Goal: Task Accomplishment & Management: Manage account settings

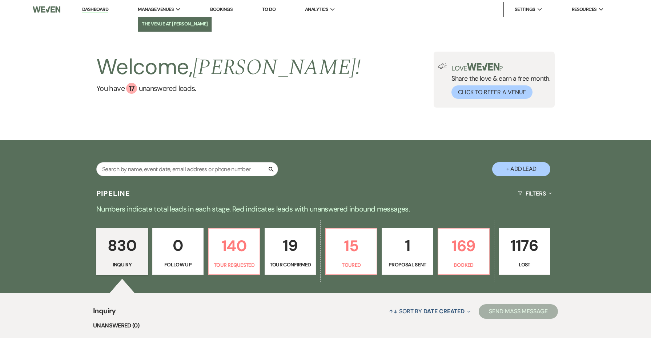
click at [164, 28] on link "The Venue at [PERSON_NAME]" at bounding box center [174, 24] width 73 height 15
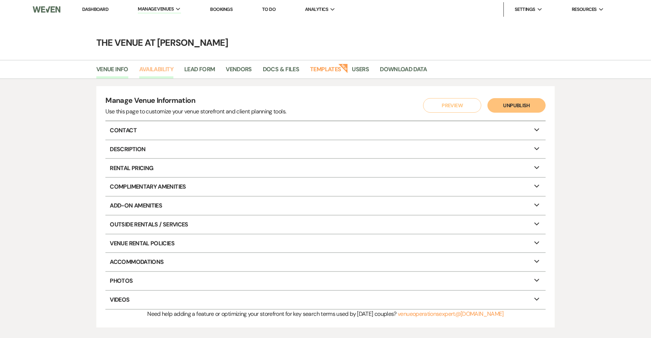
click at [156, 67] on link "Availability" at bounding box center [156, 72] width 34 height 14
select select "3"
select select "2026"
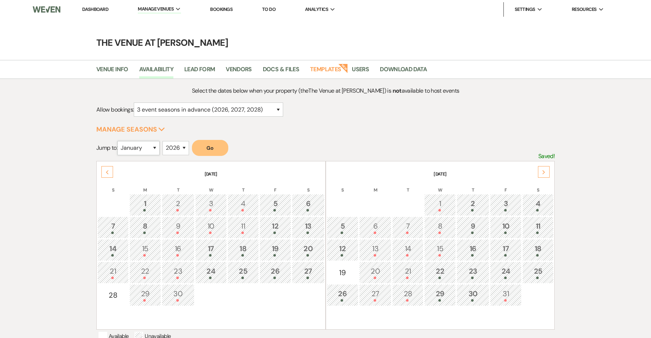
select select "11"
click at [201, 144] on button "Go" at bounding box center [210, 148] width 36 height 16
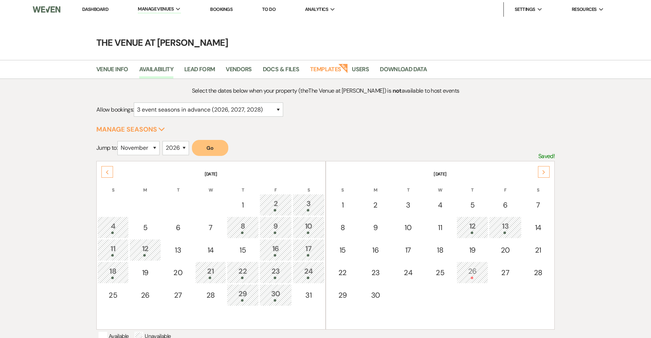
click at [89, 13] on li "Dashboard" at bounding box center [95, 9] width 33 height 15
click at [89, 10] on link "Dashboard" at bounding box center [95, 9] width 26 height 6
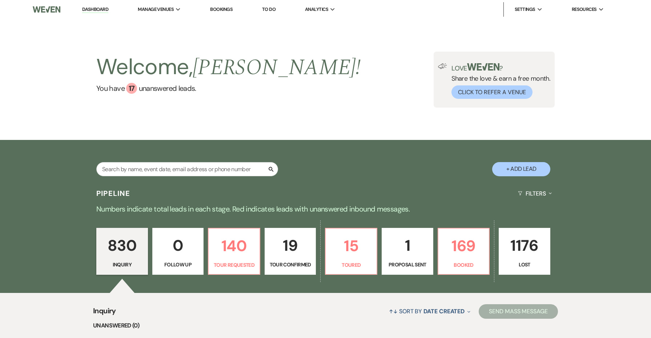
click at [414, 263] on p "Proposal Sent" at bounding box center [408, 265] width 42 height 8
select select "6"
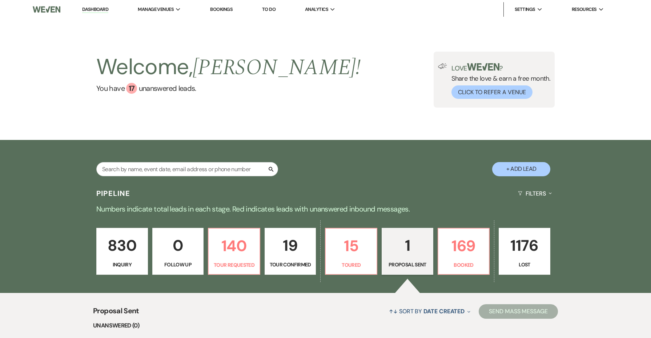
scroll to position [68, 0]
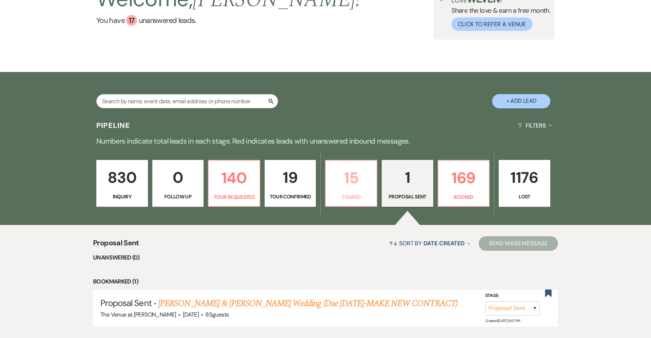
click at [365, 189] on p "15" at bounding box center [351, 178] width 42 height 24
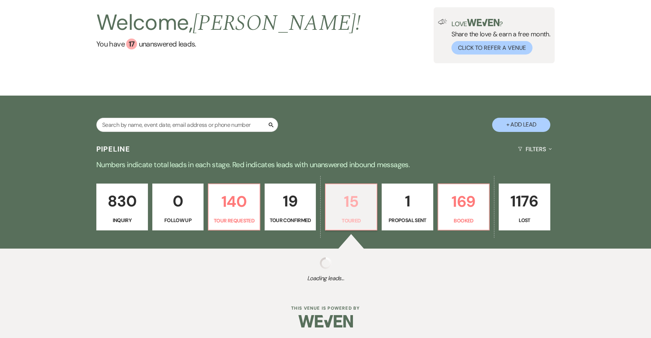
select select "5"
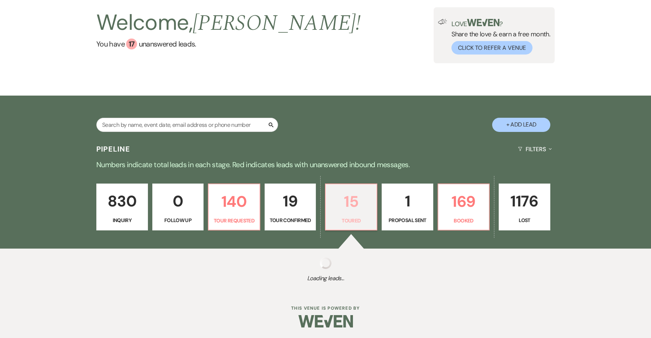
select select "5"
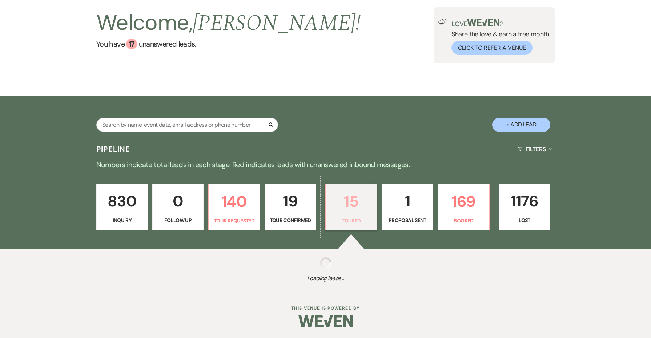
select select "5"
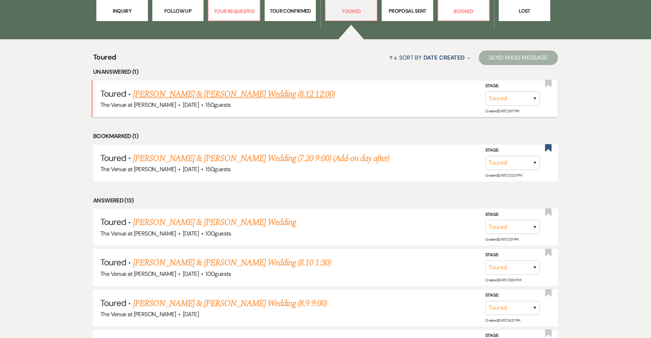
scroll to position [312, 0]
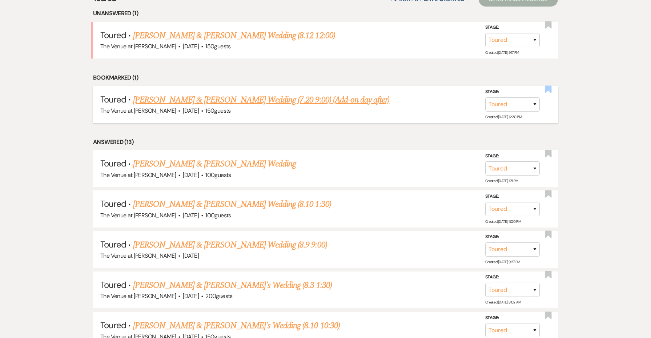
click at [549, 90] on use "button" at bounding box center [548, 88] width 7 height 7
select select "5"
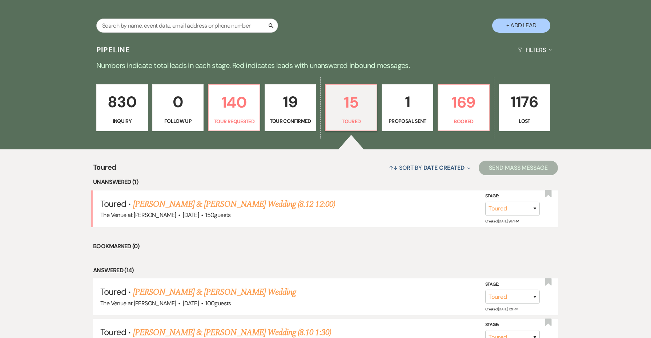
scroll to position [148, 0]
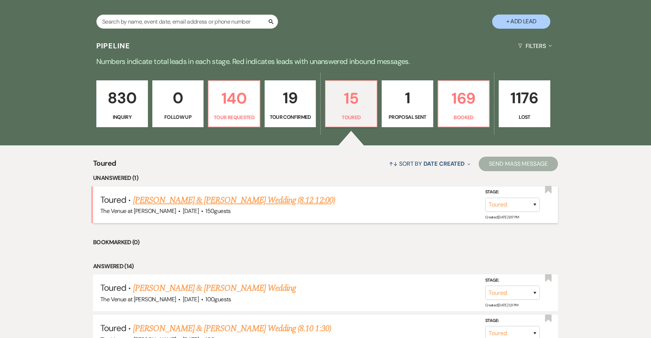
click at [252, 195] on link "Abel Flores & Samantha Soscia's Wedding (8.12 12:00)" at bounding box center [234, 200] width 202 height 13
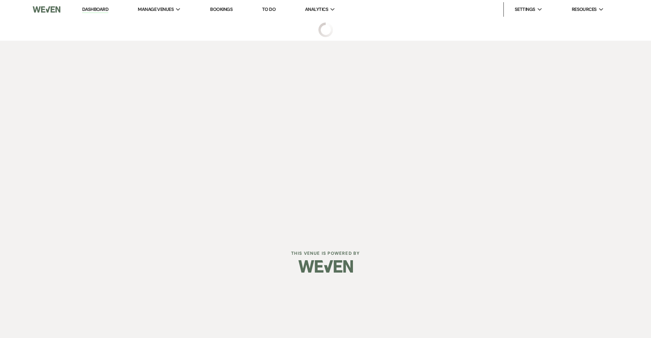
select select "5"
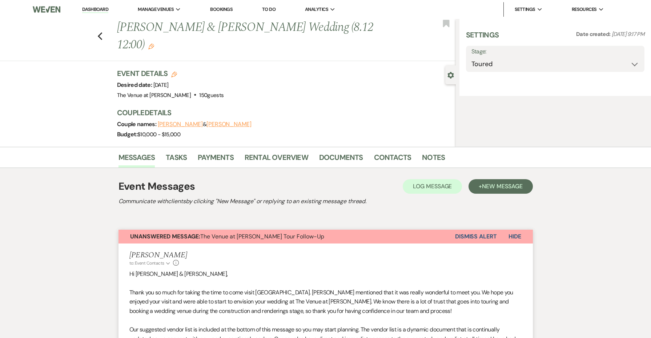
select select "5"
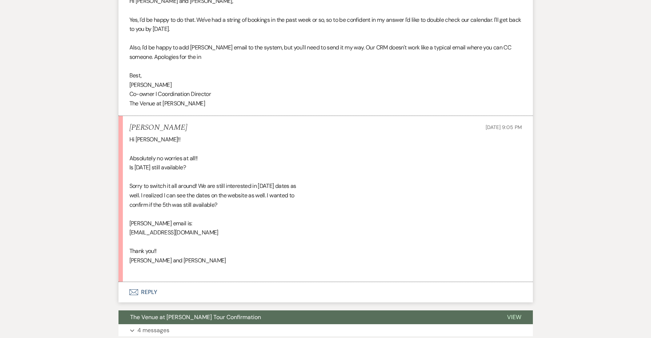
scroll to position [1403, 0]
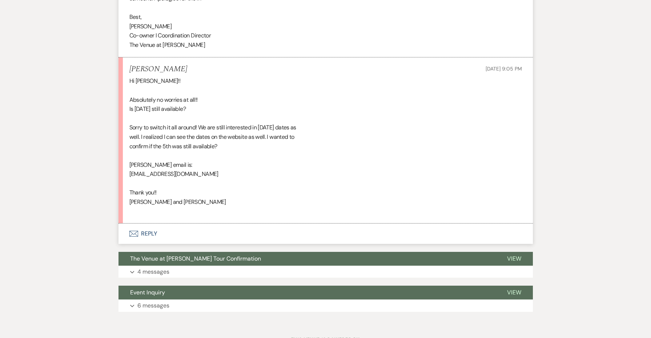
click at [145, 224] on button "Envelope Reply" at bounding box center [326, 234] width 415 height 20
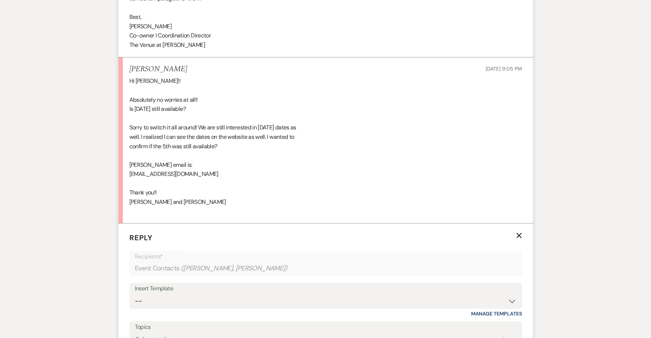
scroll to position [1505, 0]
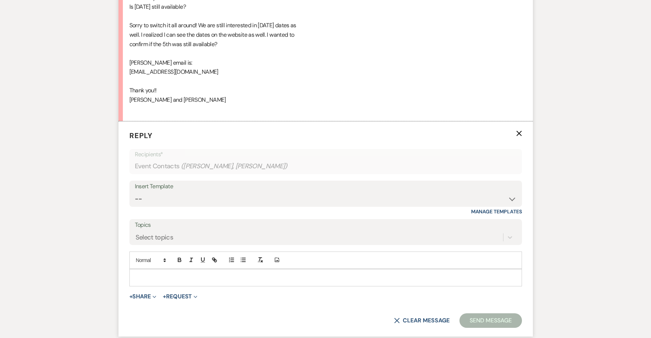
click at [153, 274] on p at bounding box center [325, 278] width 381 height 8
drag, startPoint x: 173, startPoint y: 77, endPoint x: 121, endPoint y: 71, distance: 52.7
click at [121, 71] on li "Samantha Soscia Aug 15, 2025, 9:05 PM Hi Jessie!! Absolutely no worries at all!…" at bounding box center [326, 38] width 415 height 167
copy div "Sam and Abel"
click at [155, 274] on p at bounding box center [325, 278] width 381 height 8
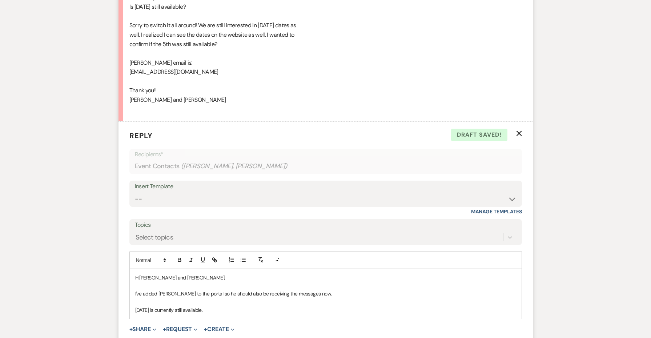
click at [238, 298] on p at bounding box center [325, 302] width 381 height 8
copy div "Hi Sam and Abel, I've added Abel to the portal so he should also be receiving t…"
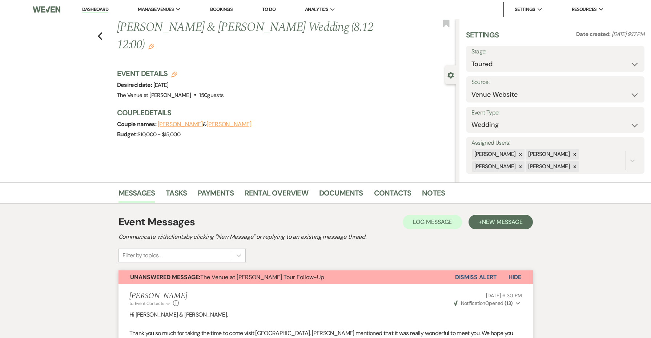
scroll to position [0, 0]
click at [162, 28] on link "The Venue at [PERSON_NAME]" at bounding box center [174, 24] width 73 height 15
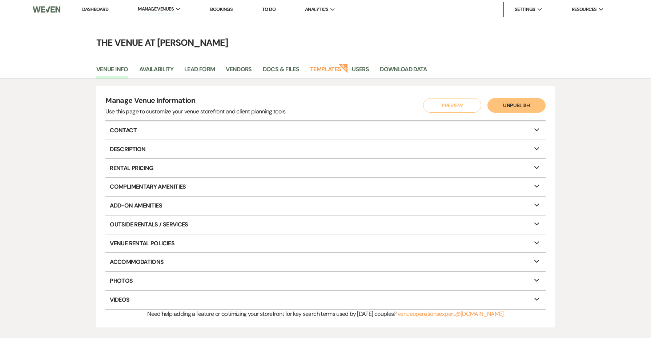
click at [153, 64] on li "Availability" at bounding box center [161, 70] width 45 height 15
click at [153, 72] on link "Availability" at bounding box center [156, 72] width 34 height 14
select select "3"
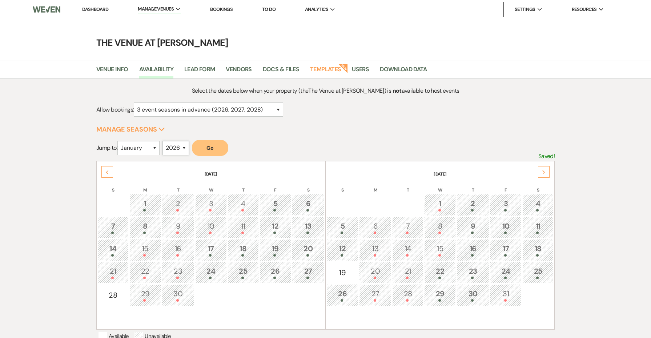
select select "2027"
click at [220, 150] on button "Go" at bounding box center [210, 148] width 36 height 16
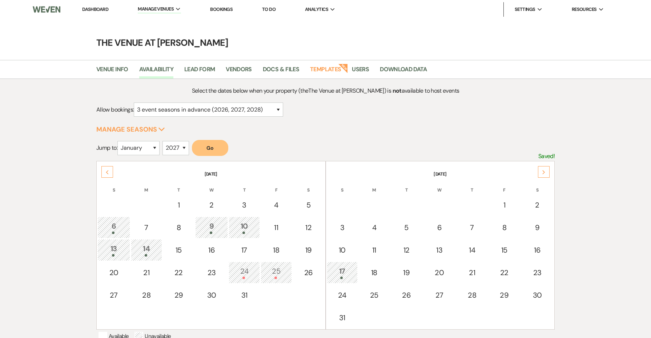
click at [343, 270] on div "17" at bounding box center [342, 272] width 23 height 13
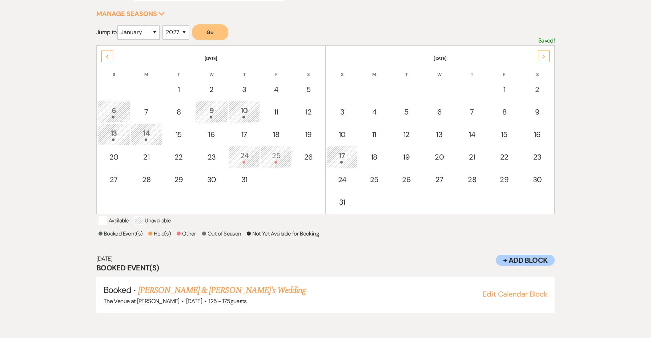
scroll to position [117, 0]
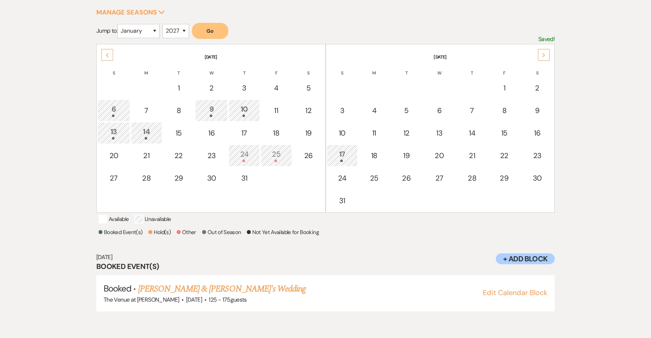
click at [544, 57] on icon "Next" at bounding box center [544, 55] width 4 height 4
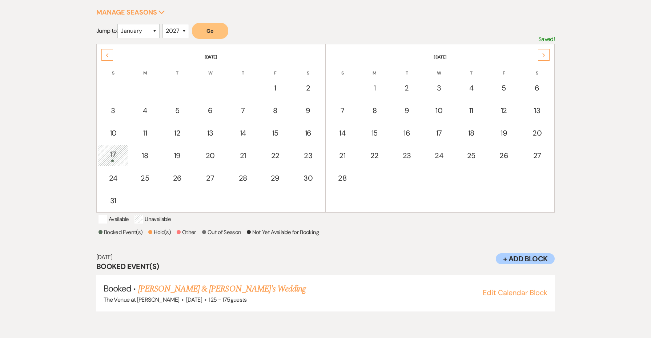
click at [544, 57] on icon "Next" at bounding box center [544, 55] width 4 height 4
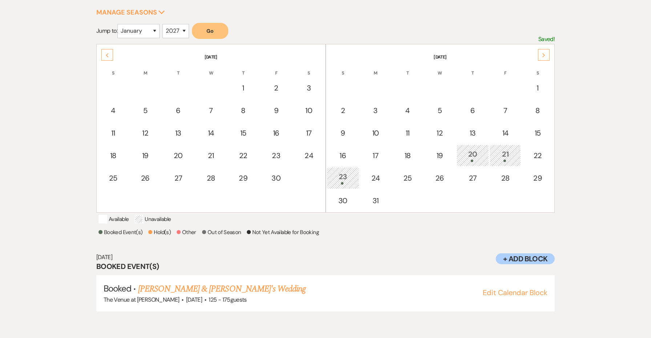
click at [551, 55] on th "May 2027" at bounding box center [440, 52] width 227 height 15
click at [542, 55] on icon "Next" at bounding box center [544, 55] width 4 height 4
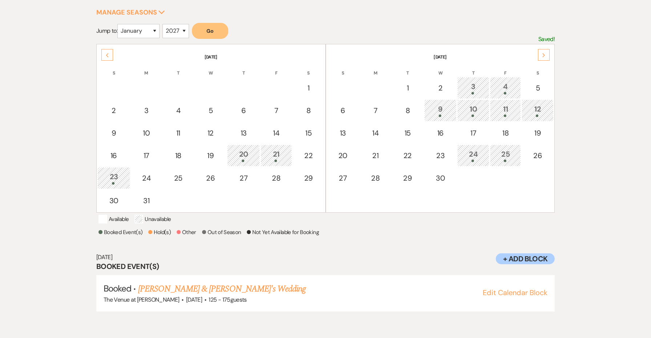
click at [538, 57] on div "Next" at bounding box center [544, 55] width 12 height 12
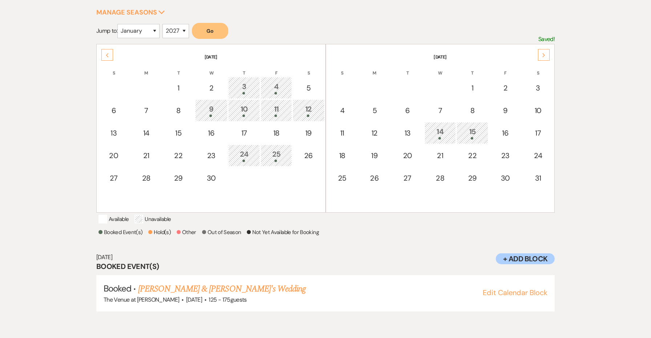
click at [621, 0] on div "Select the dates below when your property (the The Venue at Carley Brook ) is n…" at bounding box center [325, 148] width 651 height 372
click at [543, 55] on icon "Next" at bounding box center [544, 55] width 4 height 4
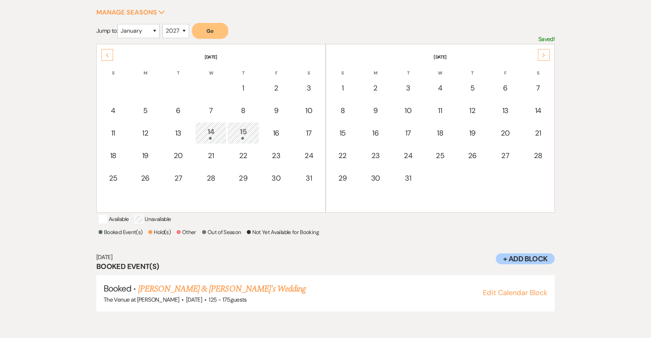
click at [543, 55] on icon "Next" at bounding box center [544, 55] width 4 height 4
click at [541, 55] on div "Next" at bounding box center [544, 55] width 12 height 12
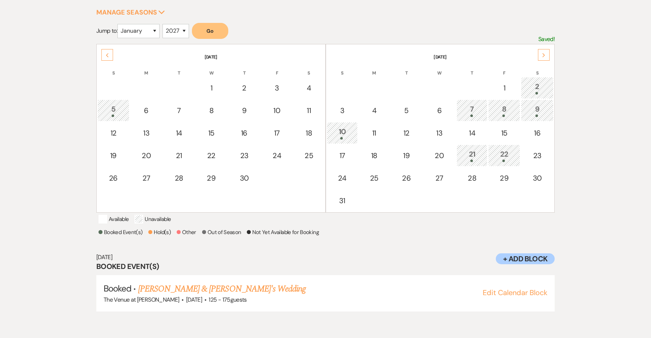
click at [543, 54] on icon "Next" at bounding box center [544, 55] width 4 height 4
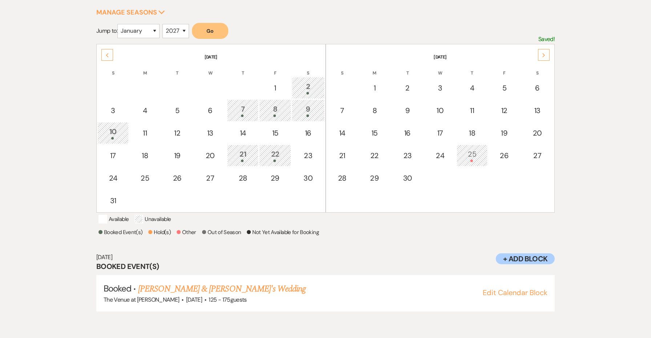
click at [543, 54] on icon "Next" at bounding box center [544, 55] width 4 height 4
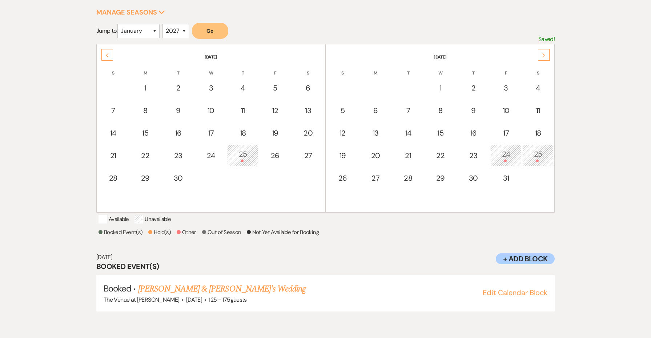
click at [228, 33] on button "Go" at bounding box center [210, 31] width 36 height 16
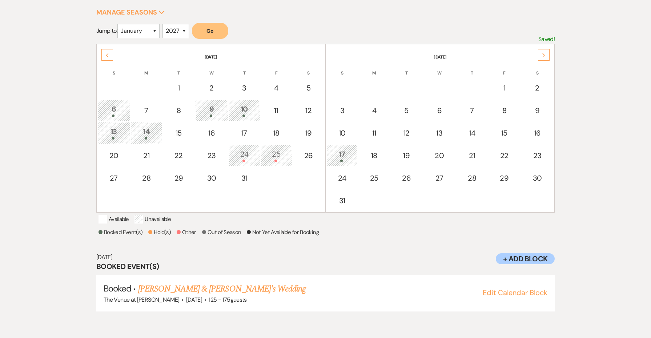
click at [355, 150] on td "17" at bounding box center [342, 156] width 31 height 22
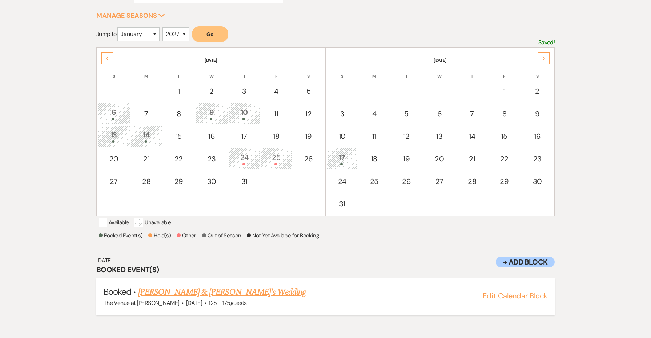
click at [225, 299] on link "Alana Vilca & Jared's Wedding" at bounding box center [222, 292] width 168 height 13
click at [549, 55] on div "Next" at bounding box center [544, 58] width 12 height 12
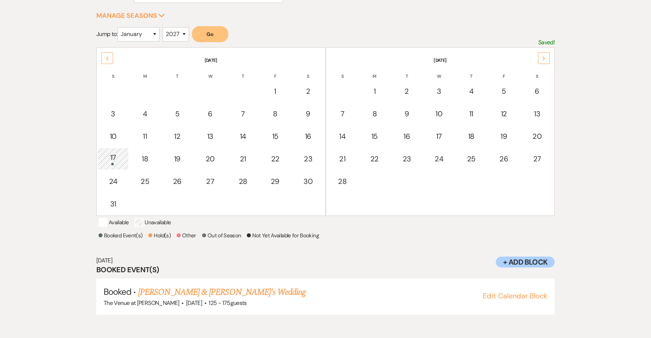
click at [549, 55] on div "Next" at bounding box center [544, 58] width 12 height 12
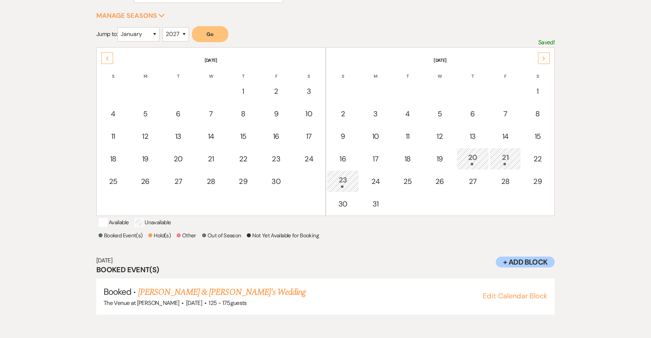
click at [549, 55] on div "Next" at bounding box center [544, 58] width 12 height 12
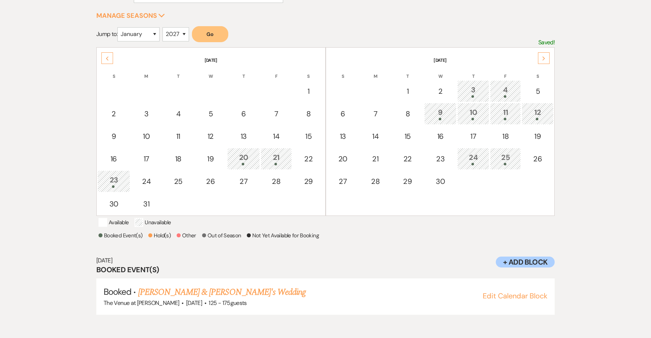
click at [475, 159] on div "24" at bounding box center [473, 158] width 24 height 13
click at [189, 299] on link "Peter & Dana's Wedding" at bounding box center [222, 292] width 168 height 13
click at [543, 60] on use at bounding box center [544, 58] width 3 height 4
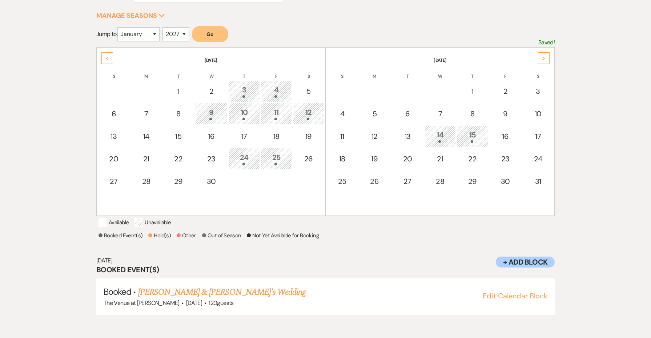
click at [447, 133] on div "14" at bounding box center [440, 135] width 23 height 13
click at [240, 299] on link "Kirsten Dunn & Kyle Scibelli's Wedding (Due July 11)" at bounding box center [242, 292] width 208 height 13
click at [546, 58] on div "Next" at bounding box center [544, 58] width 12 height 12
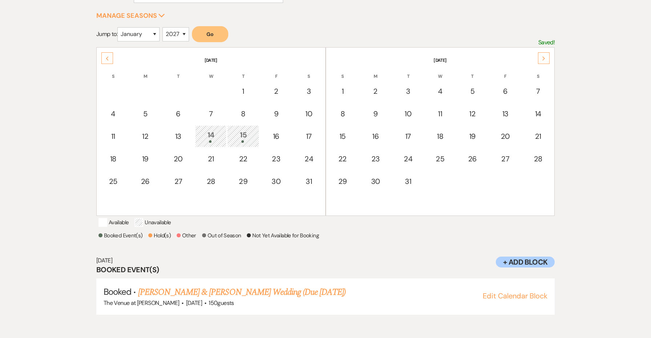
click at [546, 58] on div "Next" at bounding box center [544, 58] width 12 height 12
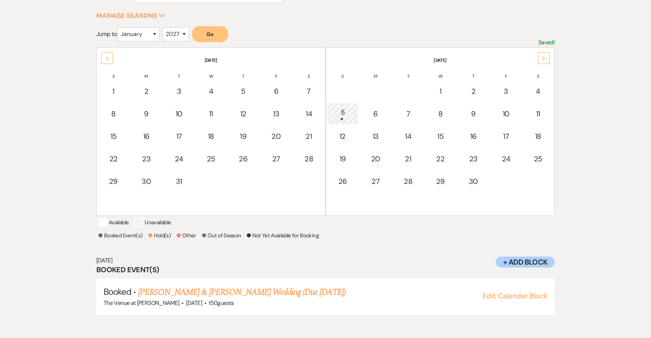
click at [546, 58] on div "Next" at bounding box center [544, 58] width 12 height 12
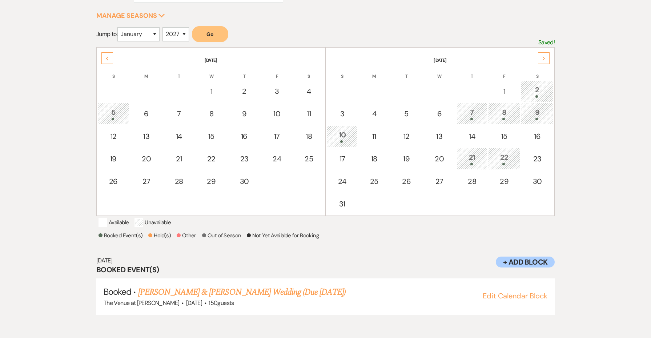
click at [120, 114] on div "5" at bounding box center [113, 113] width 24 height 13
click at [249, 299] on link "Natalie Santiago & Diomedes Martinez's Wedding" at bounding box center [219, 292] width 163 height 13
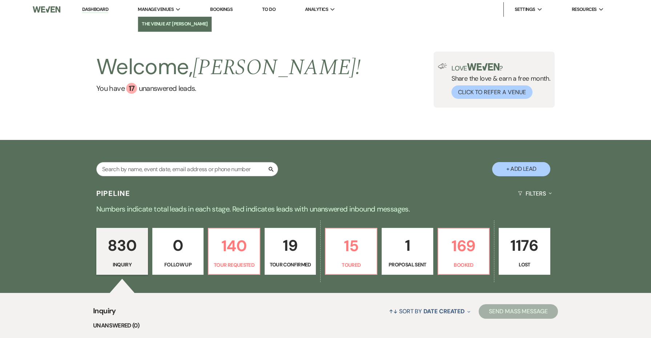
click at [164, 19] on link "The Venue at [PERSON_NAME]" at bounding box center [174, 24] width 73 height 15
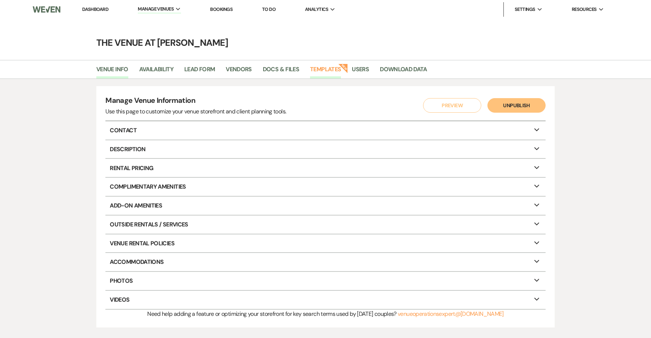
click at [327, 73] on link "Templates" at bounding box center [325, 72] width 31 height 14
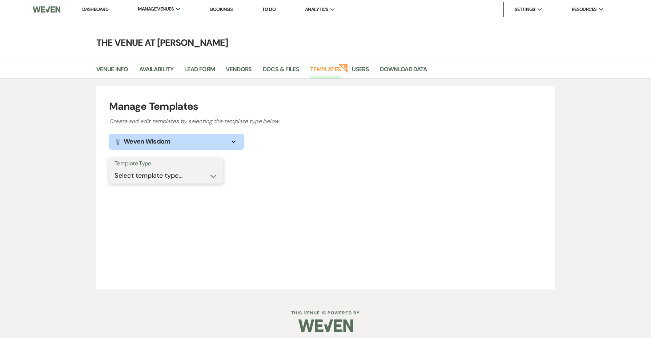
select select "Message Templates"
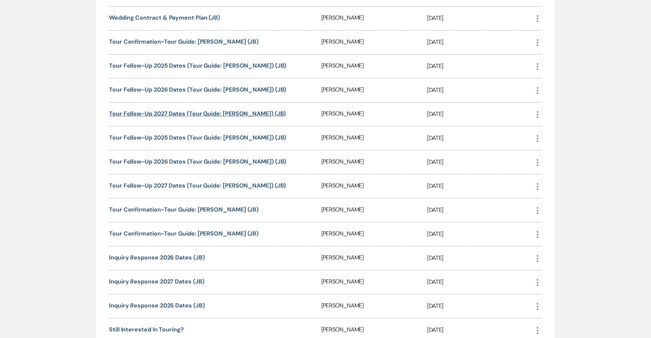
scroll to position [325, 0]
click at [187, 111] on link "Tour Follow-Up 2027 Dates (Tour Guide: Jenny) (JB)" at bounding box center [197, 113] width 177 height 8
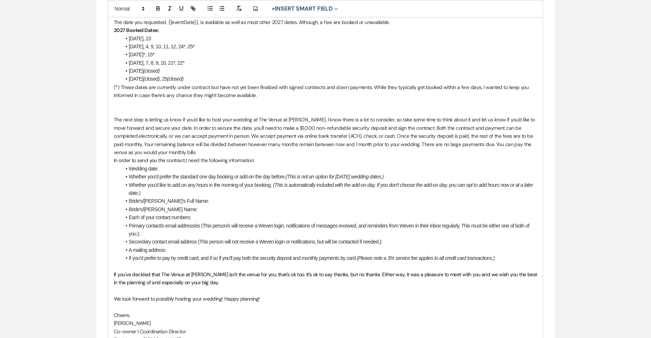
scroll to position [330, 0]
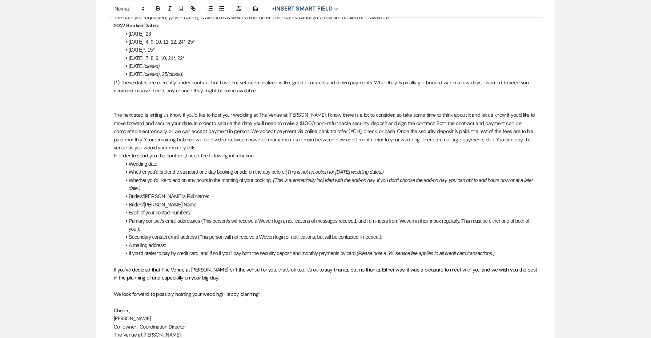
click at [128, 30] on li "May 20, 21, 23" at bounding box center [329, 34] width 416 height 8
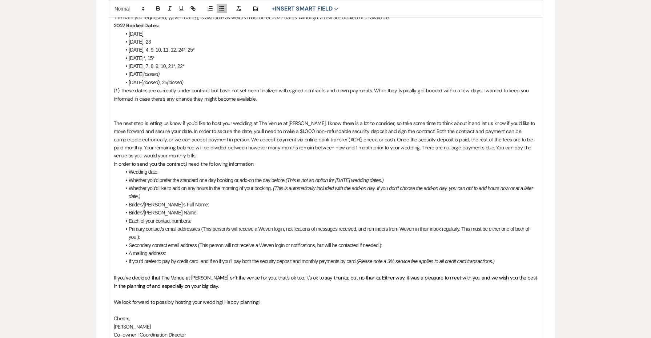
click at [182, 47] on span "June 3, 4, 9, 10, 11, 12, 24*, 25*" at bounding box center [162, 50] width 66 height 6
click at [196, 48] on li "June 3, 4, 9, 10, 11, 12, 24, 25*" at bounding box center [329, 50] width 416 height 8
click at [145, 55] on span "July 14*, 15*" at bounding box center [142, 58] width 26 height 6
click at [162, 63] on span "October 2, 7, 8, 9, 10, 21*, 22*" at bounding box center [157, 66] width 56 height 6
click at [159, 54] on li "July 14, 15*" at bounding box center [329, 58] width 416 height 8
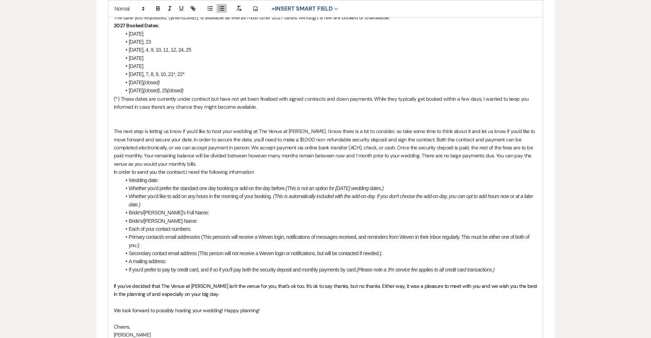
click at [180, 71] on span "October 2, 7, 8, 9, 10, 21*, 22*" at bounding box center [157, 74] width 56 height 6
click at [199, 70] on li "October 2, 7, 8, 9, 10, 21, 22*" at bounding box center [329, 74] width 416 height 8
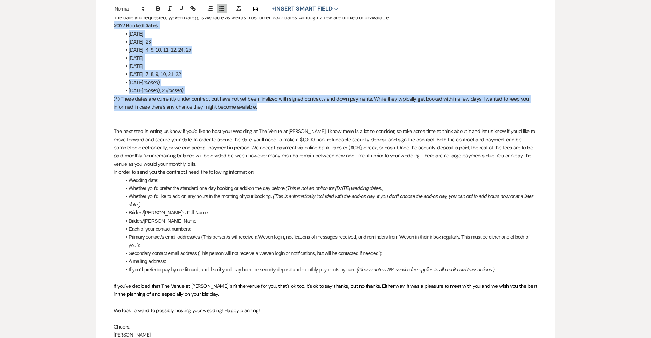
drag, startPoint x: 279, startPoint y: 104, endPoint x: 88, endPoint y: 24, distance: 207.0
click at [88, 24] on div "Edit Message Template This template was created on Oct 14, 2024 * Required Temp…" at bounding box center [326, 111] width 524 height 757
copy div "2027 Booked Dates: January 17 May 20, 21, 23 June 3, 4, 9, 10, 11, 12, 24, 25 J…"
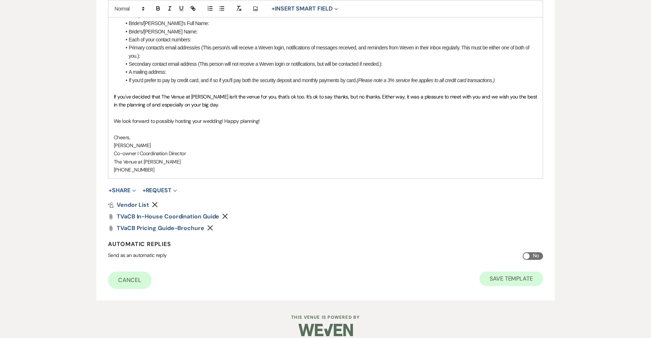
scroll to position [519, 0]
click at [495, 272] on button "Save Template" at bounding box center [512, 279] width 64 height 15
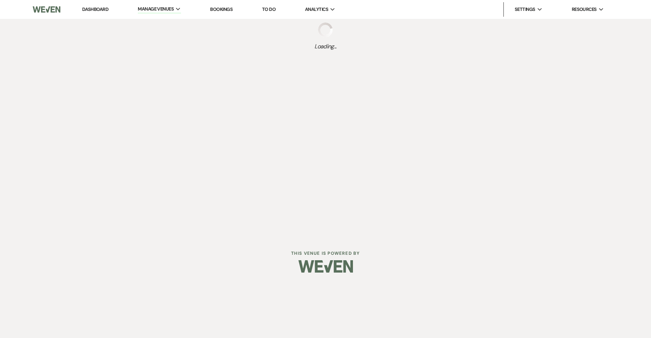
select select "Message Templates"
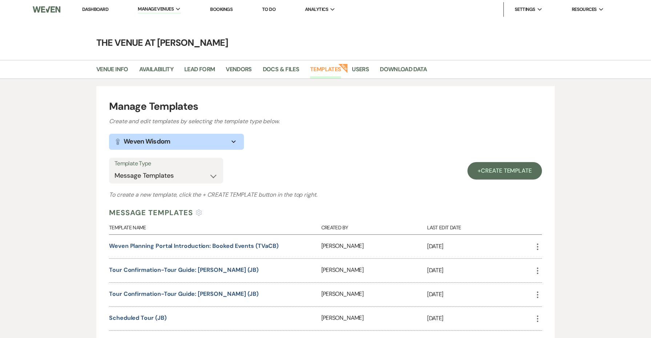
click at [102, 13] on li "Dashboard" at bounding box center [95, 9] width 33 height 15
click at [102, 11] on link "Dashboard" at bounding box center [95, 9] width 26 height 6
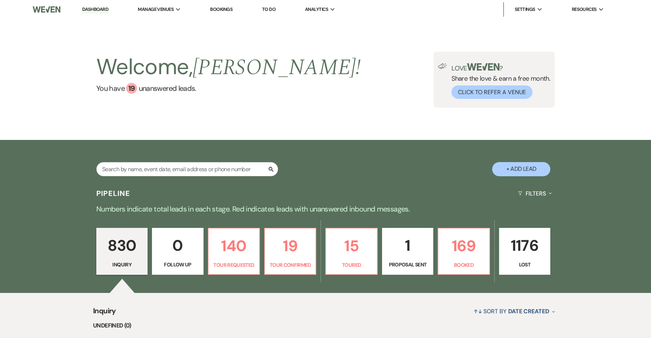
click at [414, 255] on p "1" at bounding box center [408, 245] width 42 height 24
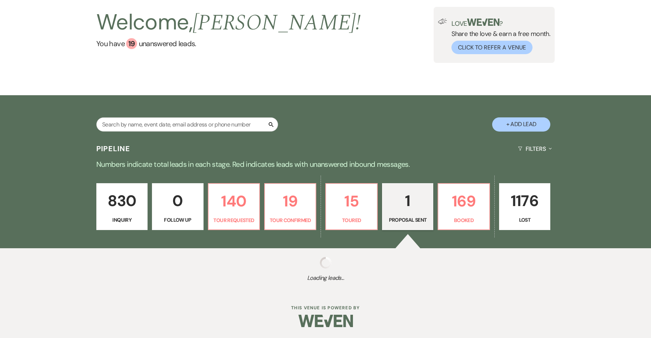
select select "6"
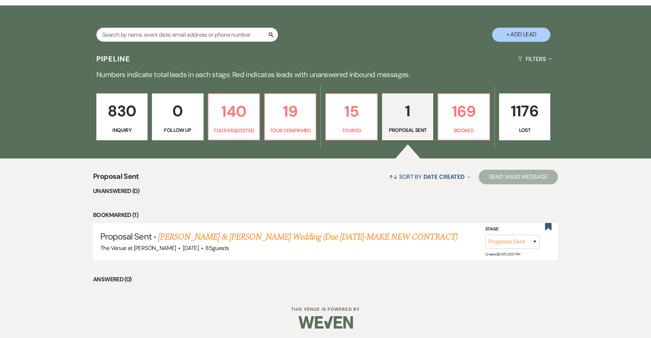
scroll to position [134, 0]
click at [370, 132] on p "Toured" at bounding box center [352, 131] width 42 height 8
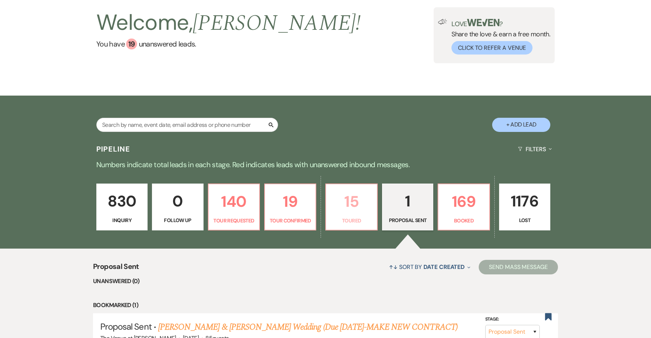
select select "5"
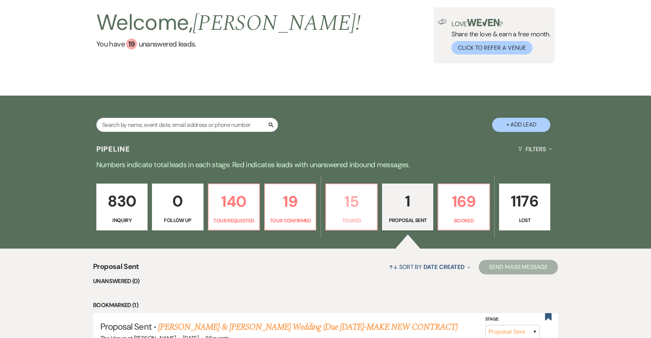
select select "5"
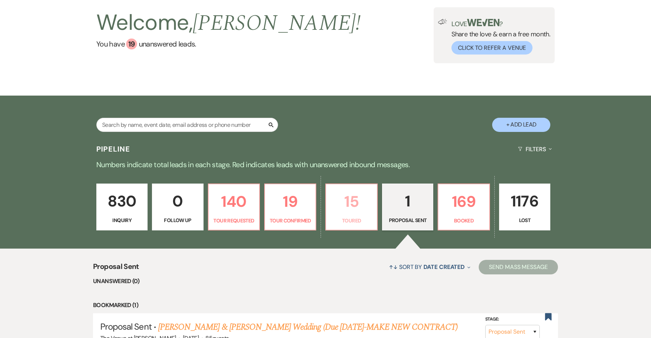
select select "5"
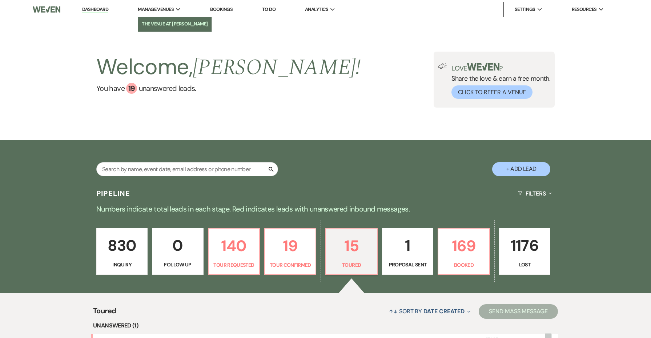
click at [173, 21] on li "The Venue at [PERSON_NAME]" at bounding box center [175, 23] width 66 height 7
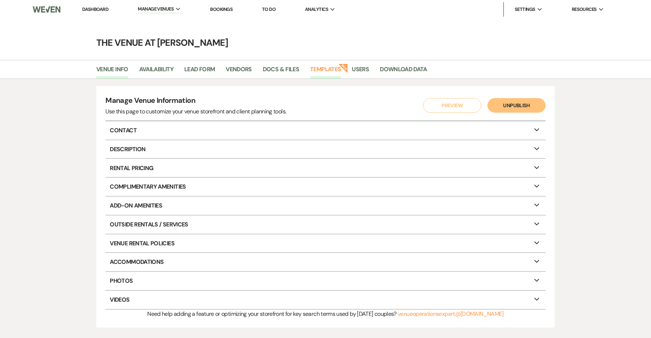
click at [332, 72] on link "Templates" at bounding box center [325, 72] width 31 height 14
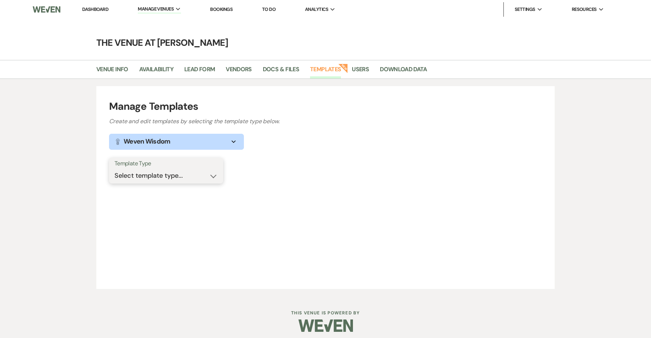
select select "Message Templates"
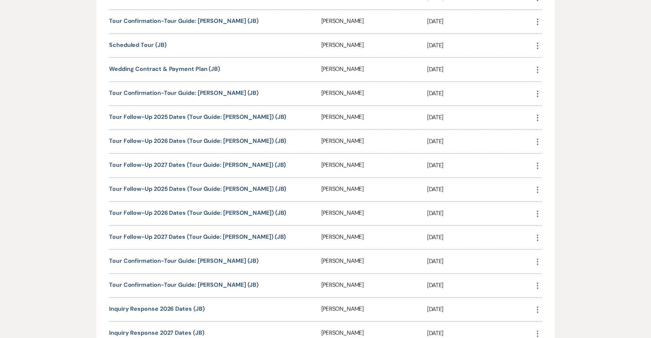
scroll to position [275, 0]
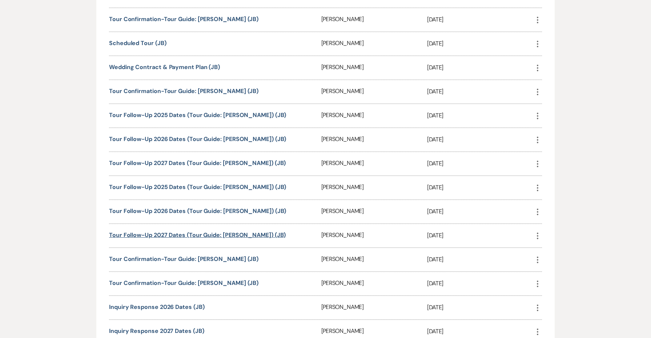
click at [177, 235] on link "Tour Follow-Up 2027 Dates (Tour Guide: Carley) (JB)" at bounding box center [197, 235] width 177 height 8
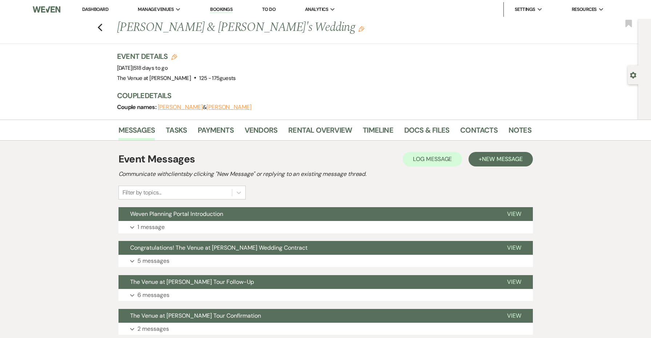
click at [359, 30] on icon "Edit" at bounding box center [362, 29] width 6 height 6
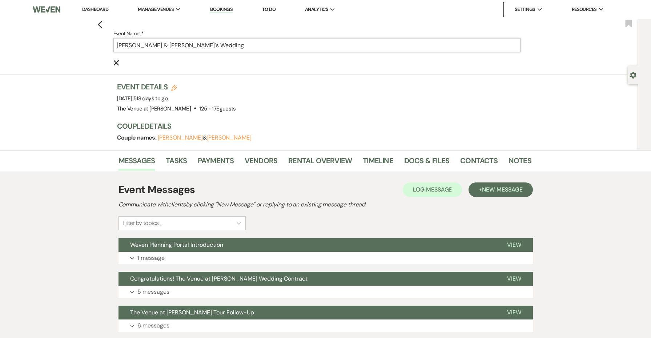
click at [166, 44] on input "Alana Vilca & Jared's Wedding" at bounding box center [316, 45] width 407 height 14
click at [168, 45] on input "Alana Vilca & Jared's Wedding" at bounding box center [316, 45] width 407 height 14
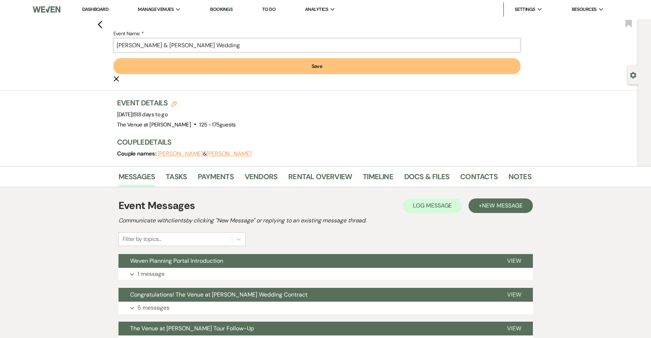
type input "Alana Vilca & Jared Quintero's Wedding"
click at [203, 68] on button "Save" at bounding box center [316, 66] width 407 height 16
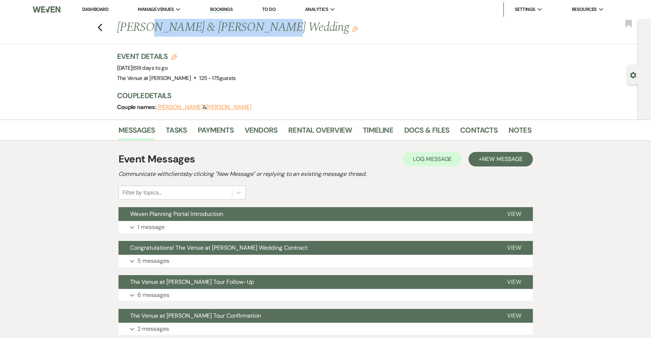
drag, startPoint x: 244, startPoint y: 27, endPoint x: 149, endPoint y: 25, distance: 94.6
click at [149, 25] on h1 "Alana Vilca & Jared Quintero's Wedding Edit" at bounding box center [280, 27] width 326 height 17
copy h1 "Vilca & Jared Quintero"
click at [411, 132] on link "Docs & Files" at bounding box center [426, 132] width 45 height 16
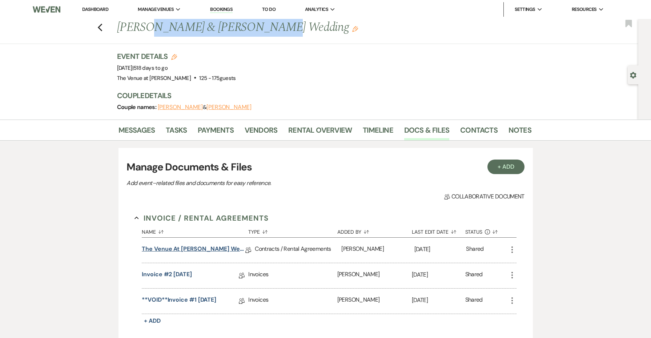
click at [198, 251] on link "The Venue at Carley Brook Wedding Contract (01.17.27 Vilca-Quintero)" at bounding box center [194, 250] width 104 height 11
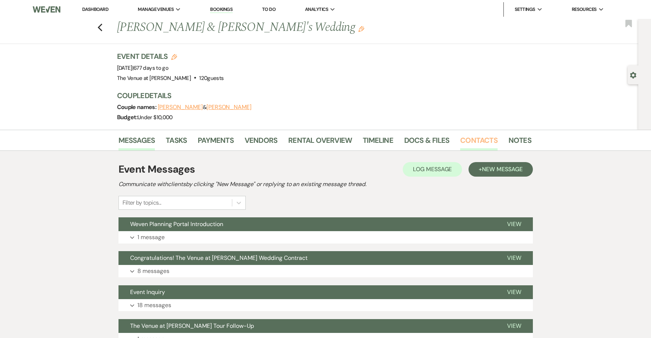
click at [477, 139] on link "Contacts" at bounding box center [478, 143] width 37 height 16
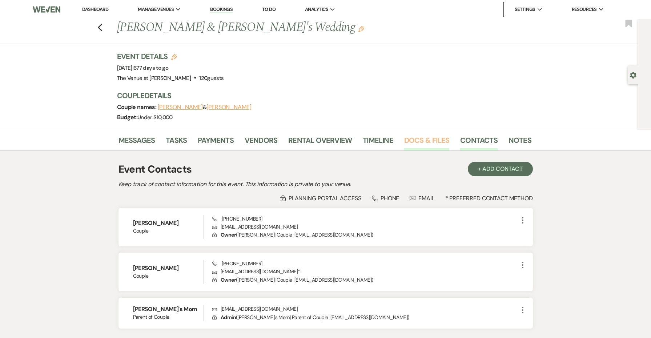
click at [417, 139] on link "Docs & Files" at bounding box center [426, 143] width 45 height 16
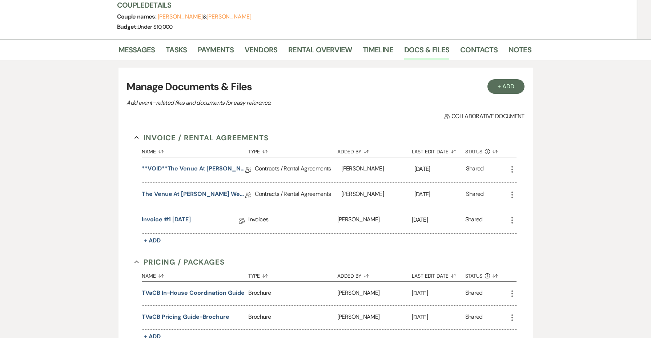
scroll to position [113, 0]
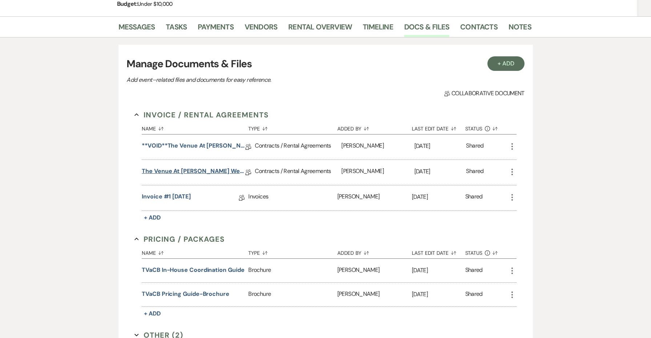
click at [207, 171] on link "The Venue at [PERSON_NAME] Wedding Contract ([DATE] [PERSON_NAME])" at bounding box center [194, 172] width 104 height 11
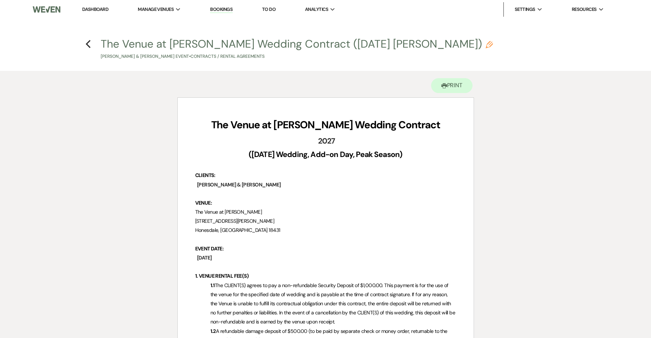
drag, startPoint x: 197, startPoint y: 183, endPoint x: 290, endPoint y: 183, distance: 92.7
click at [289, 183] on p "﻿ Dana Pratt & Peter West ﻿" at bounding box center [325, 184] width 261 height 9
drag, startPoint x: 296, startPoint y: 184, endPoint x: 197, endPoint y: 183, distance: 98.2
click at [197, 183] on p "﻿ Dana Pratt & Peter West ﻿" at bounding box center [325, 184] width 261 height 9
click at [197, 183] on span "Dana Pratt & Peter West" at bounding box center [238, 185] width 85 height 8
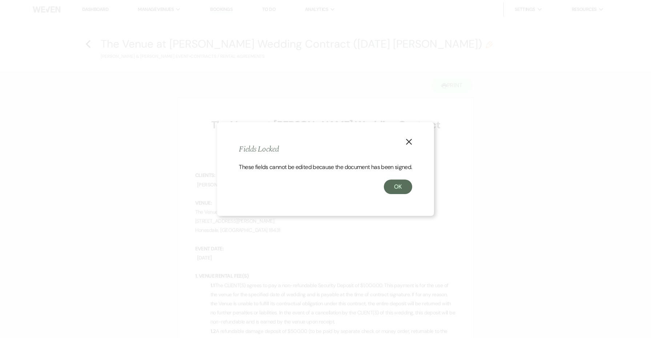
click at [197, 183] on div "X Fields Locked These fields cannot be edited because the document has been sig…" at bounding box center [325, 169] width 651 height 338
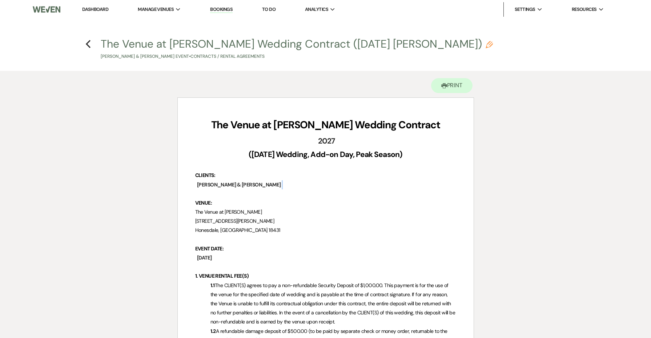
drag, startPoint x: 253, startPoint y: 185, endPoint x: 189, endPoint y: 181, distance: 64.5
click at [88, 43] on use "button" at bounding box center [88, 44] width 5 height 8
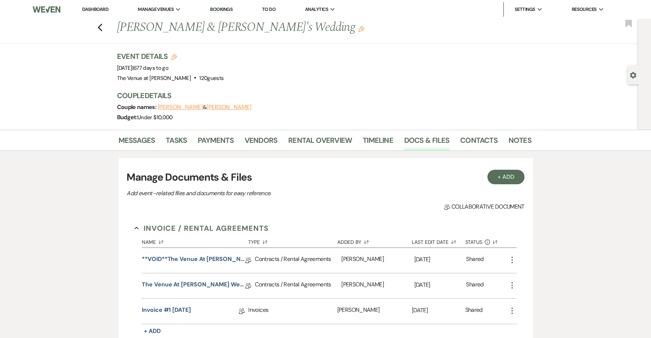
click at [359, 32] on use "button" at bounding box center [362, 29] width 6 height 6
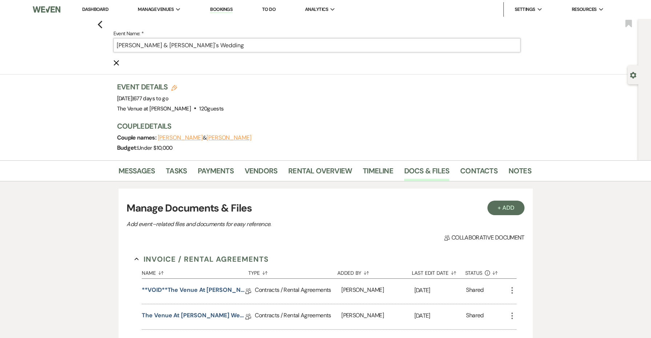
drag, startPoint x: 152, startPoint y: 46, endPoint x: 93, endPoint y: 45, distance: 58.9
click at [93, 45] on div "Previous Event Name: * Peter & Dana's Wedding Cancel Edit Bookmark" at bounding box center [317, 47] width 642 height 56
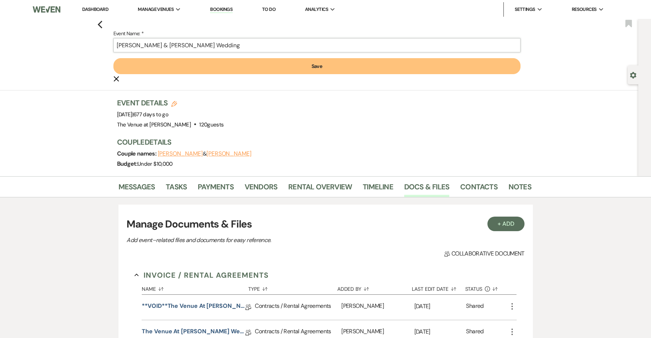
type input "Dana Pratt & Peter West's Wedding"
click at [177, 68] on button "Save" at bounding box center [316, 66] width 407 height 16
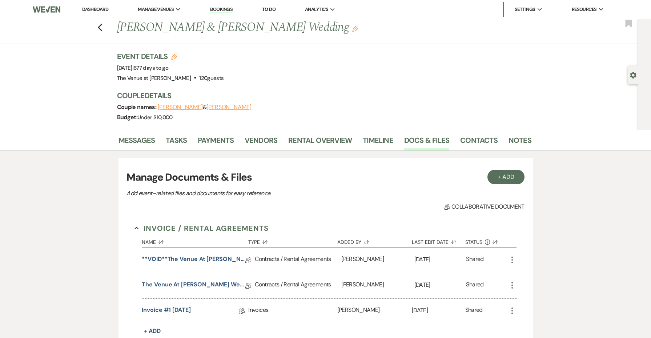
click at [210, 284] on link "The Venue at Carley Brook Wedding Contract (06.25.27 Pratt-West)" at bounding box center [194, 285] width 104 height 11
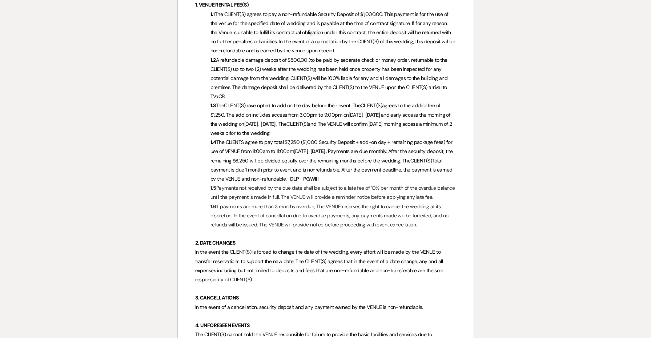
scroll to position [272, 0]
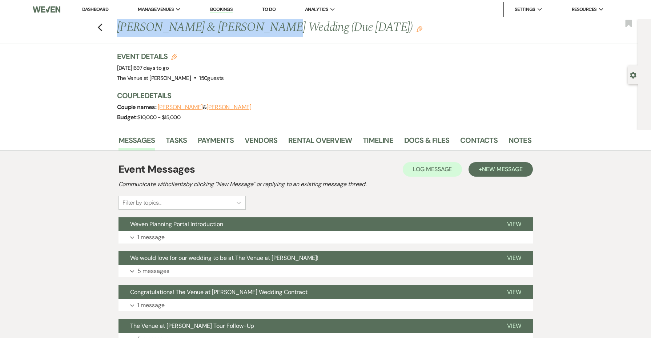
drag, startPoint x: 250, startPoint y: 27, endPoint x: 114, endPoint y: 33, distance: 136.5
click at [114, 33] on div "Previous [PERSON_NAME] & [PERSON_NAME] Wedding (Due [DATE]) Edit" at bounding box center [320, 27] width 415 height 17
copy h1 "[PERSON_NAME] & [PERSON_NAME]"
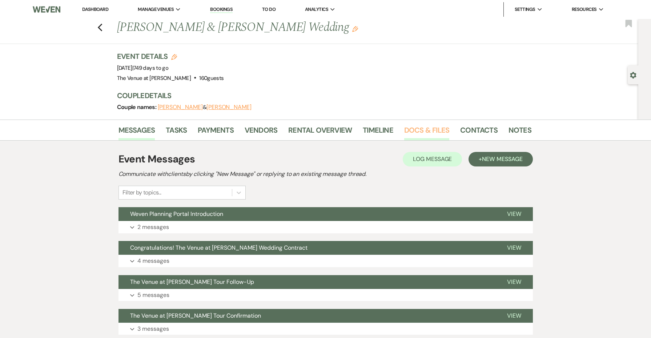
click at [427, 129] on link "Docs & Files" at bounding box center [426, 132] width 45 height 16
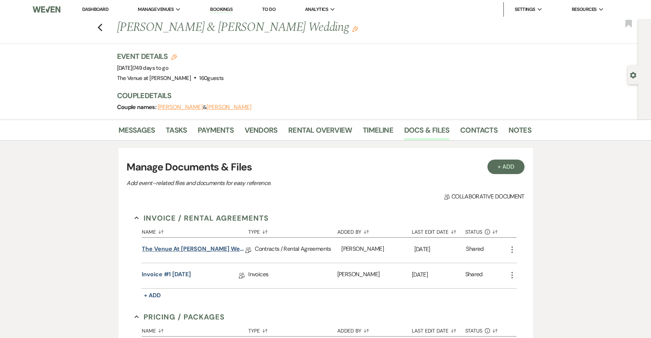
click at [203, 245] on link "The Venue at Carley Brook Wedding Contract (09.05.27 Santiago-Martinez)" at bounding box center [194, 250] width 104 height 11
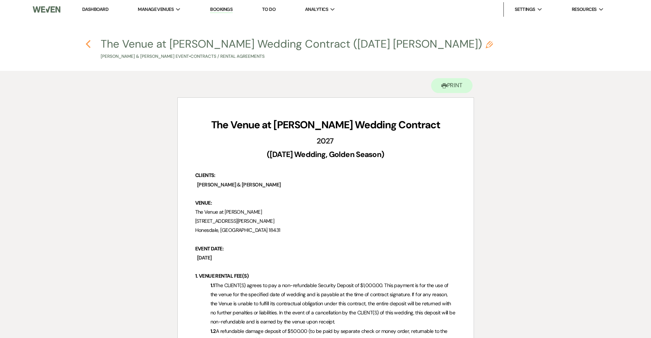
click at [86, 45] on icon "Previous" at bounding box center [87, 44] width 5 height 9
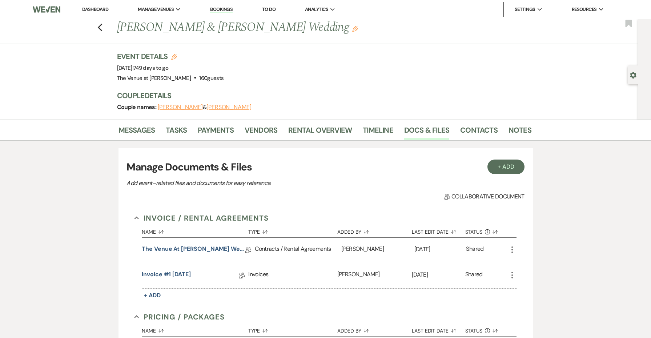
click at [102, 12] on li "Dashboard" at bounding box center [95, 9] width 33 height 15
click at [103, 9] on link "Dashboard" at bounding box center [95, 9] width 26 height 6
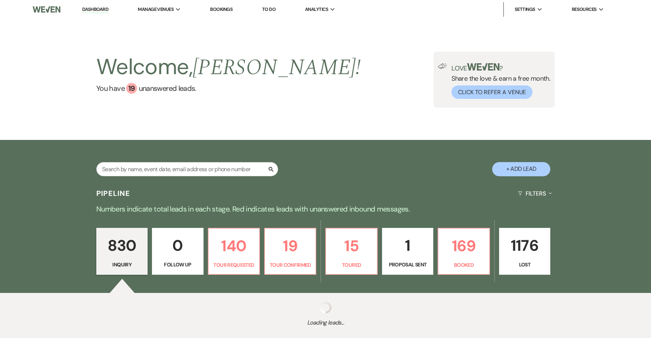
scroll to position [5, 0]
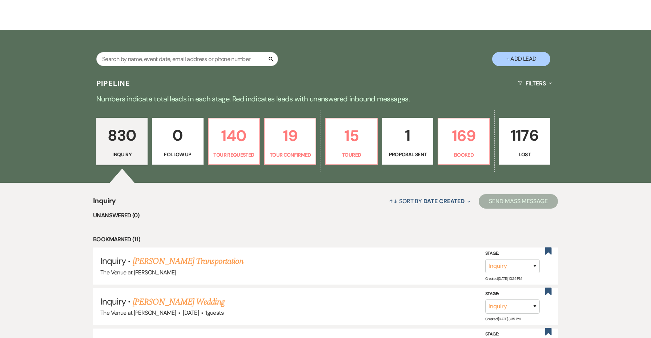
drag, startPoint x: 282, startPoint y: 150, endPoint x: 618, endPoint y: 5, distance: 365.6
click at [282, 150] on link "19 Tour Confirmed" at bounding box center [290, 141] width 52 height 47
select select "4"
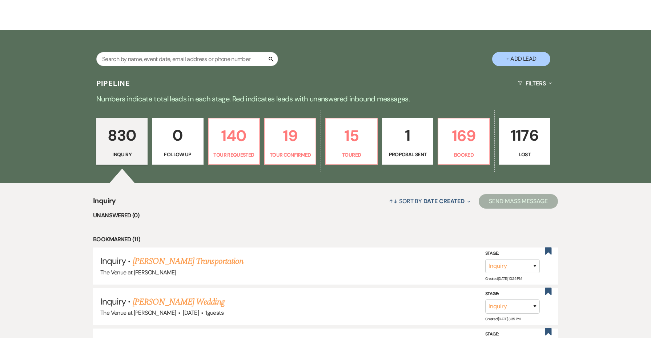
select select "4"
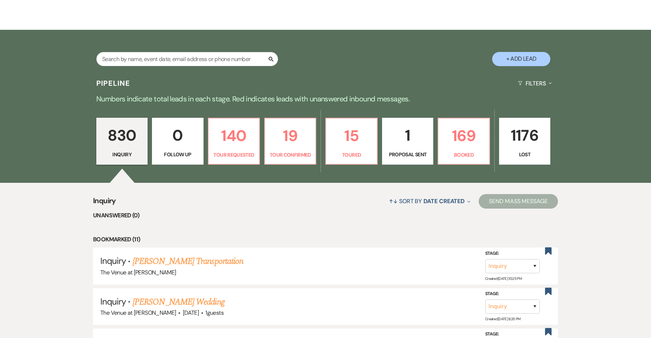
select select "4"
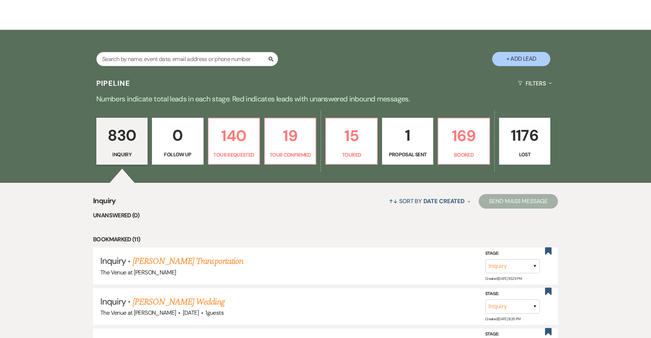
select select "4"
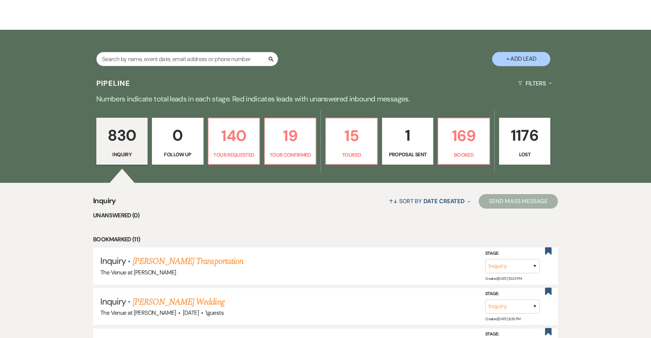
select select "4"
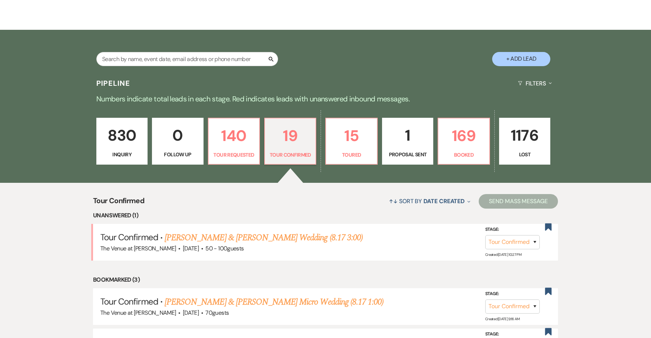
scroll to position [44, 0]
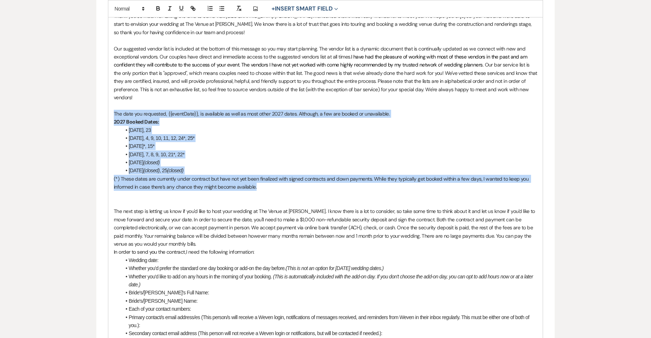
drag, startPoint x: 262, startPoint y: 183, endPoint x: 91, endPoint y: 107, distance: 187.2
click at [91, 107] on div "Edit Message Template This template was created on Oct 14, 2024 * Required Temp…" at bounding box center [326, 199] width 524 height 741
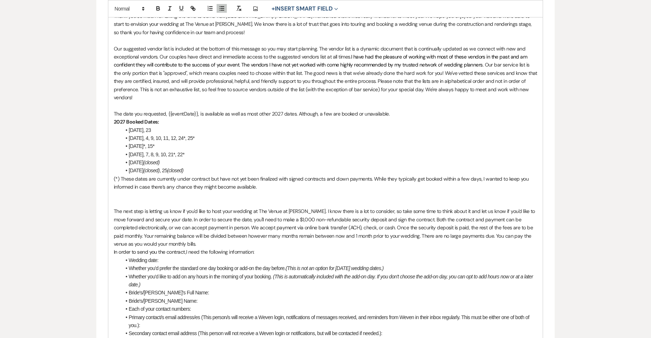
click at [241, 178] on p "(*) These dates are currently under contract but have not yet been finalized wi…" at bounding box center [326, 183] width 424 height 16
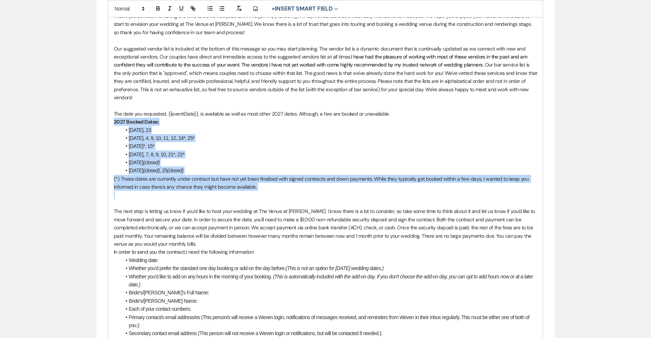
drag, startPoint x: 287, startPoint y: 194, endPoint x: 105, endPoint y: 121, distance: 196.0
click at [105, 121] on form "Edit Message Template This template was created on Oct 14, 2024 * Required Temp…" at bounding box center [325, 203] width 459 height 733
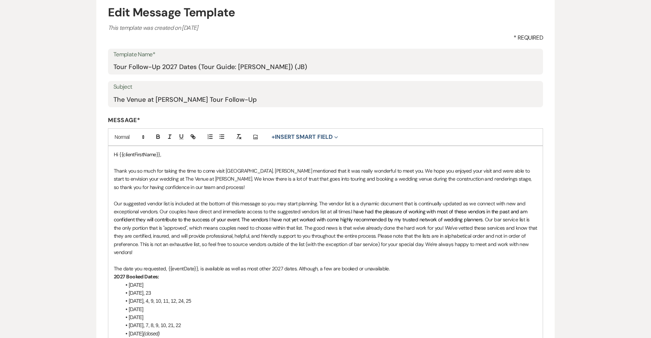
scroll to position [25, 0]
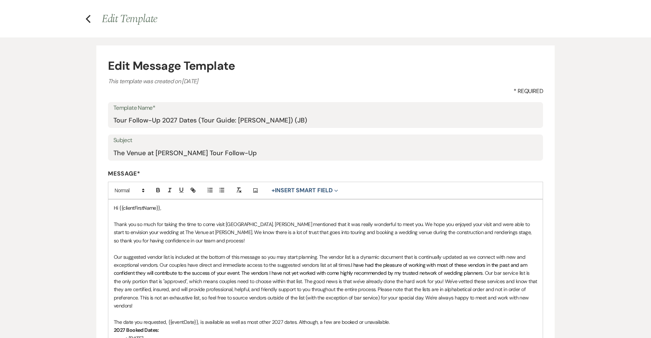
click at [239, 223] on p "Thank you so much for taking the time to come visit us. Jenny mentioned that it…" at bounding box center [326, 232] width 424 height 24
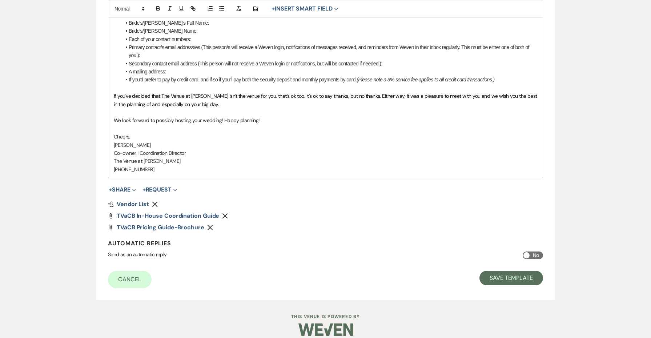
scroll to position [511, 0]
click at [489, 272] on button "Save Template" at bounding box center [512, 279] width 64 height 15
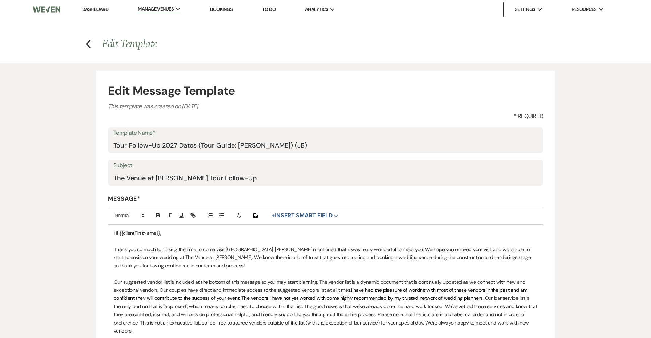
select select "Message Templates"
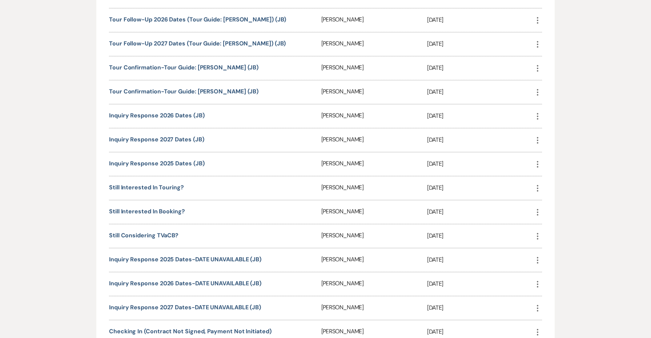
scroll to position [368, 0]
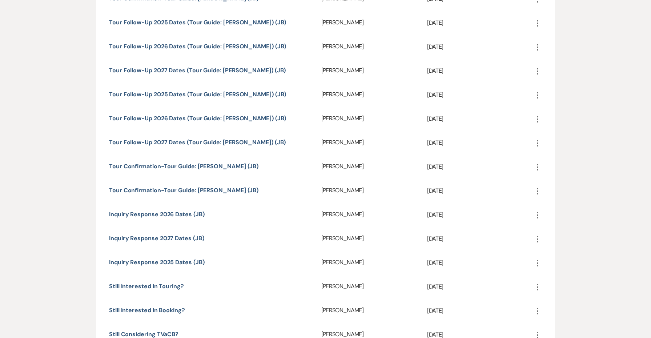
click at [189, 233] on div "Inquiry Response 2027 Dates (JB)" at bounding box center [215, 239] width 212 height 24
click at [188, 236] on link "Inquiry Response 2027 Dates (JB)" at bounding box center [156, 239] width 95 height 8
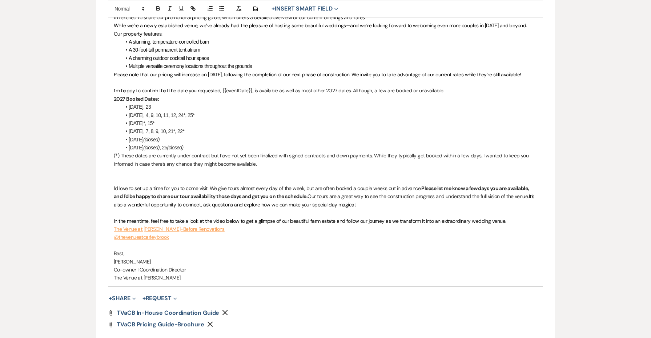
scroll to position [252, 0]
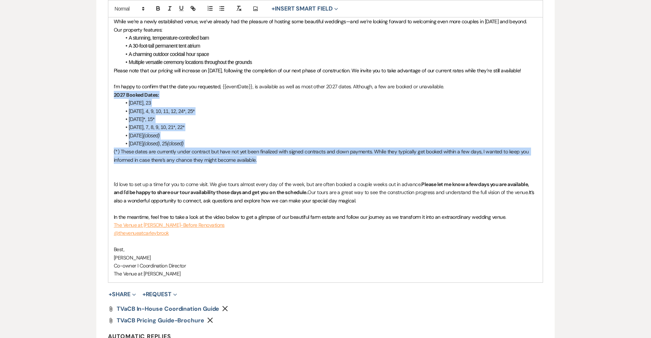
drag, startPoint x: 277, startPoint y: 157, endPoint x: 100, endPoint y: 90, distance: 189.4
click at [100, 90] on form "Edit Message Template This template was created on [DATE] * Required Template N…" at bounding box center [325, 105] width 459 height 575
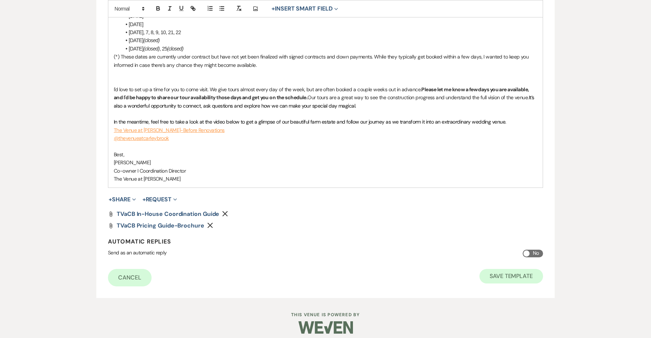
scroll to position [363, 0]
click at [522, 269] on button "Save Template" at bounding box center [512, 276] width 64 height 15
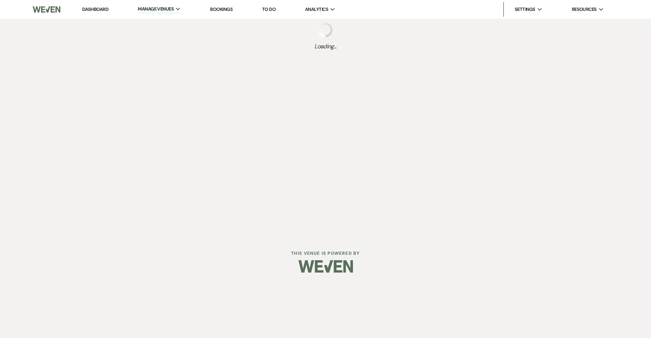
select select "Message Templates"
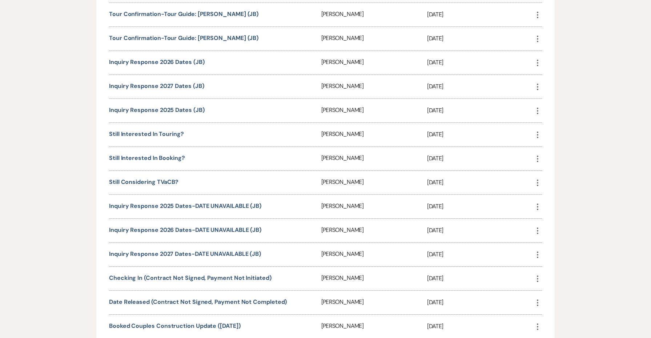
scroll to position [521, 0]
click at [237, 256] on link "Inquiry Response 2027 Dates-DATE UNAVAILABLE (JB)" at bounding box center [185, 253] width 152 height 8
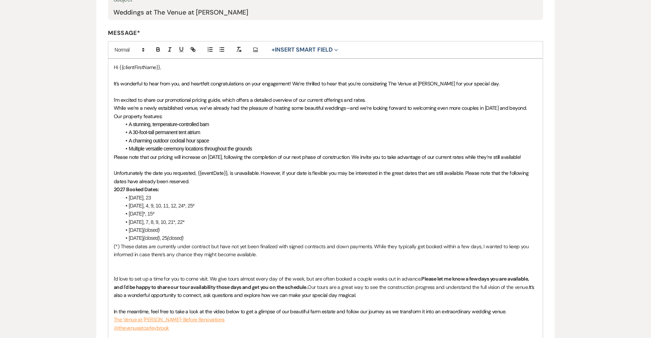
scroll to position [213, 0]
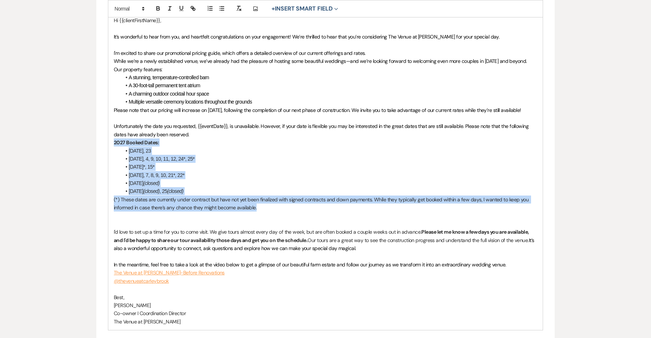
drag, startPoint x: 267, startPoint y: 201, endPoint x: 94, endPoint y: 136, distance: 184.6
click at [94, 136] on div "Edit Message Template This template was created on [DATE] * Required Template N…" at bounding box center [326, 145] width 524 height 591
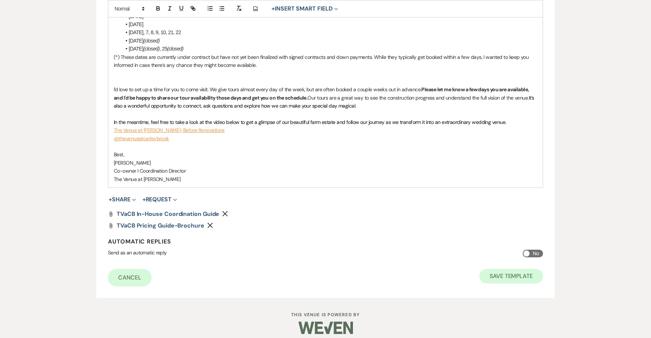
scroll to position [371, 0]
click at [523, 273] on button "Save Template" at bounding box center [512, 276] width 64 height 15
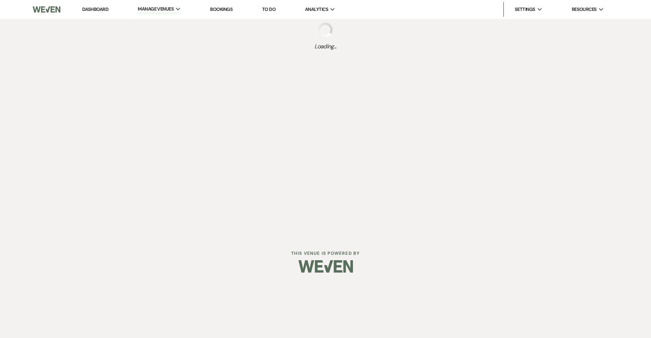
select select "Message Templates"
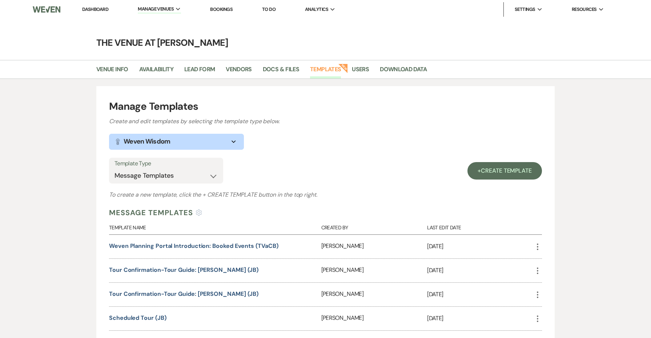
click at [98, 11] on link "Dashboard" at bounding box center [95, 9] width 26 height 6
